Goal: Information Seeking & Learning: Learn about a topic

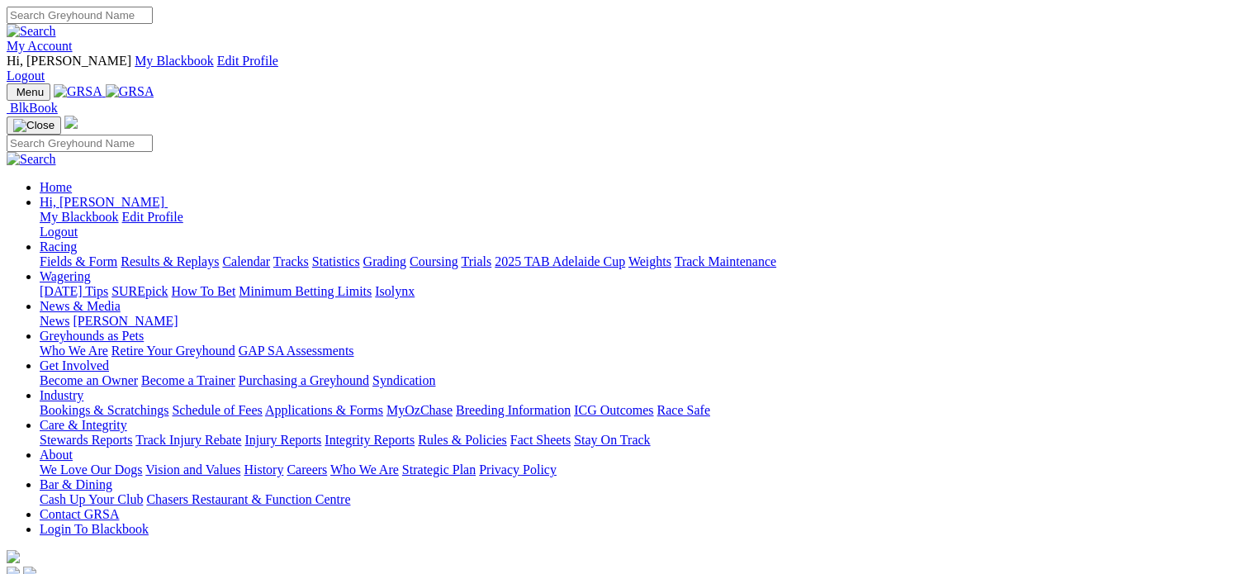
click at [73, 39] on link "My Account" at bounding box center [40, 46] width 66 height 14
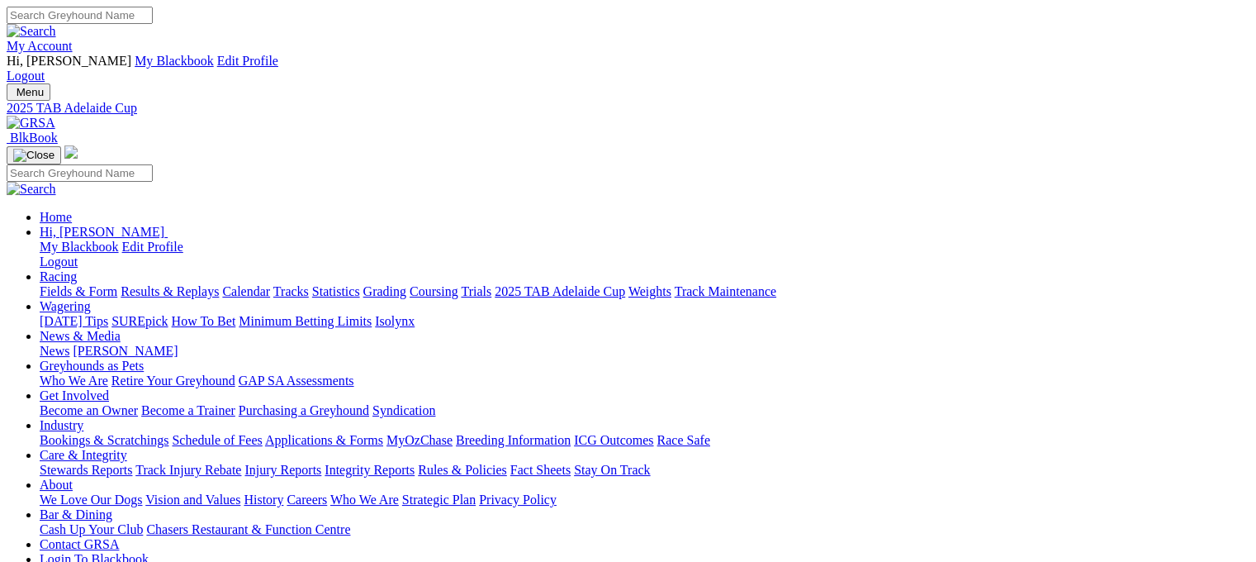
click at [55, 284] on link "Fields & Form" at bounding box center [79, 291] width 78 height 14
